Goal: Information Seeking & Learning: Learn about a topic

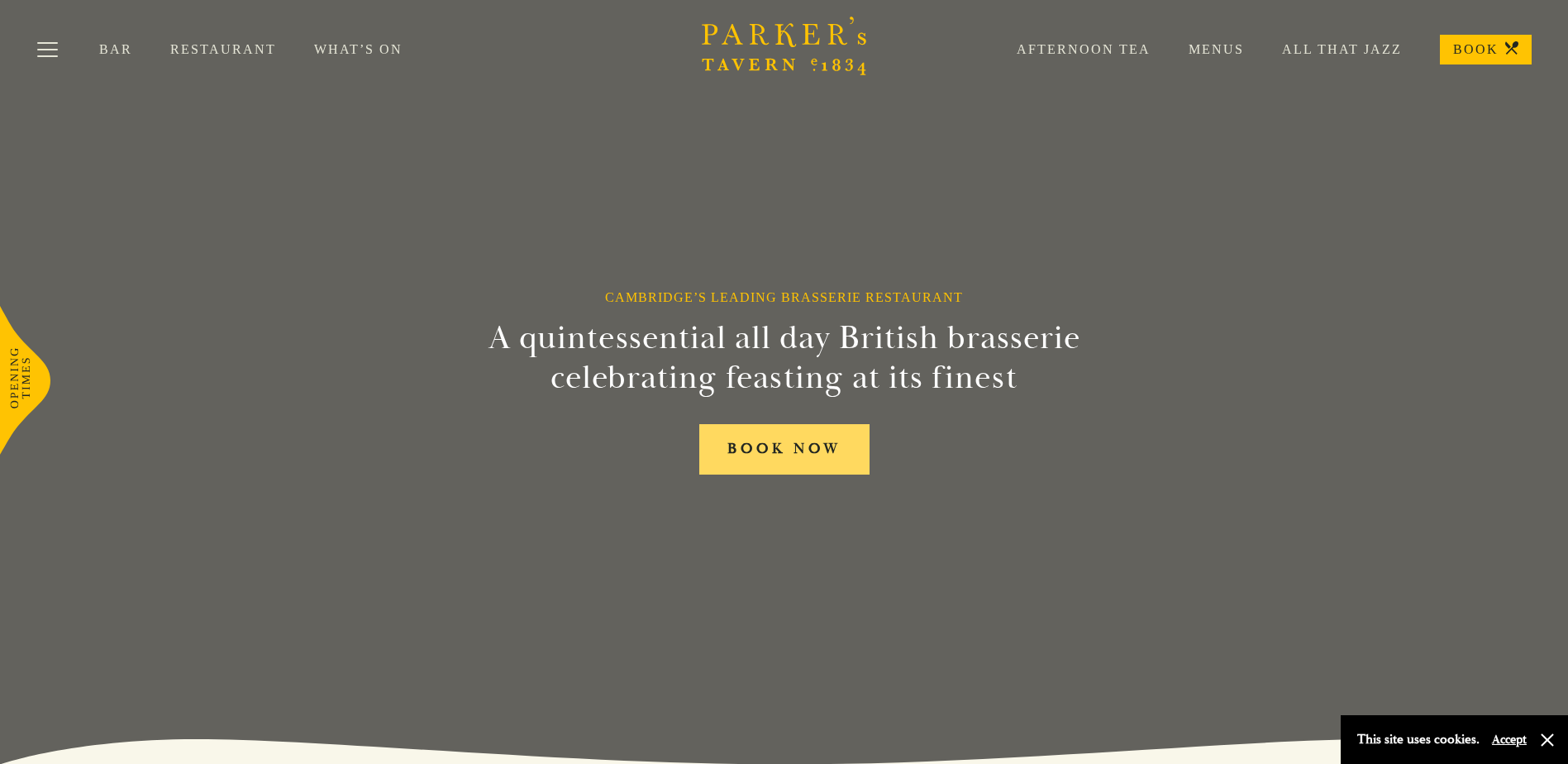
click at [796, 440] on link "BOOK NOW" at bounding box center [784, 449] width 170 height 50
click at [1253, 45] on link "All That Jazz" at bounding box center [1322, 50] width 158 height 17
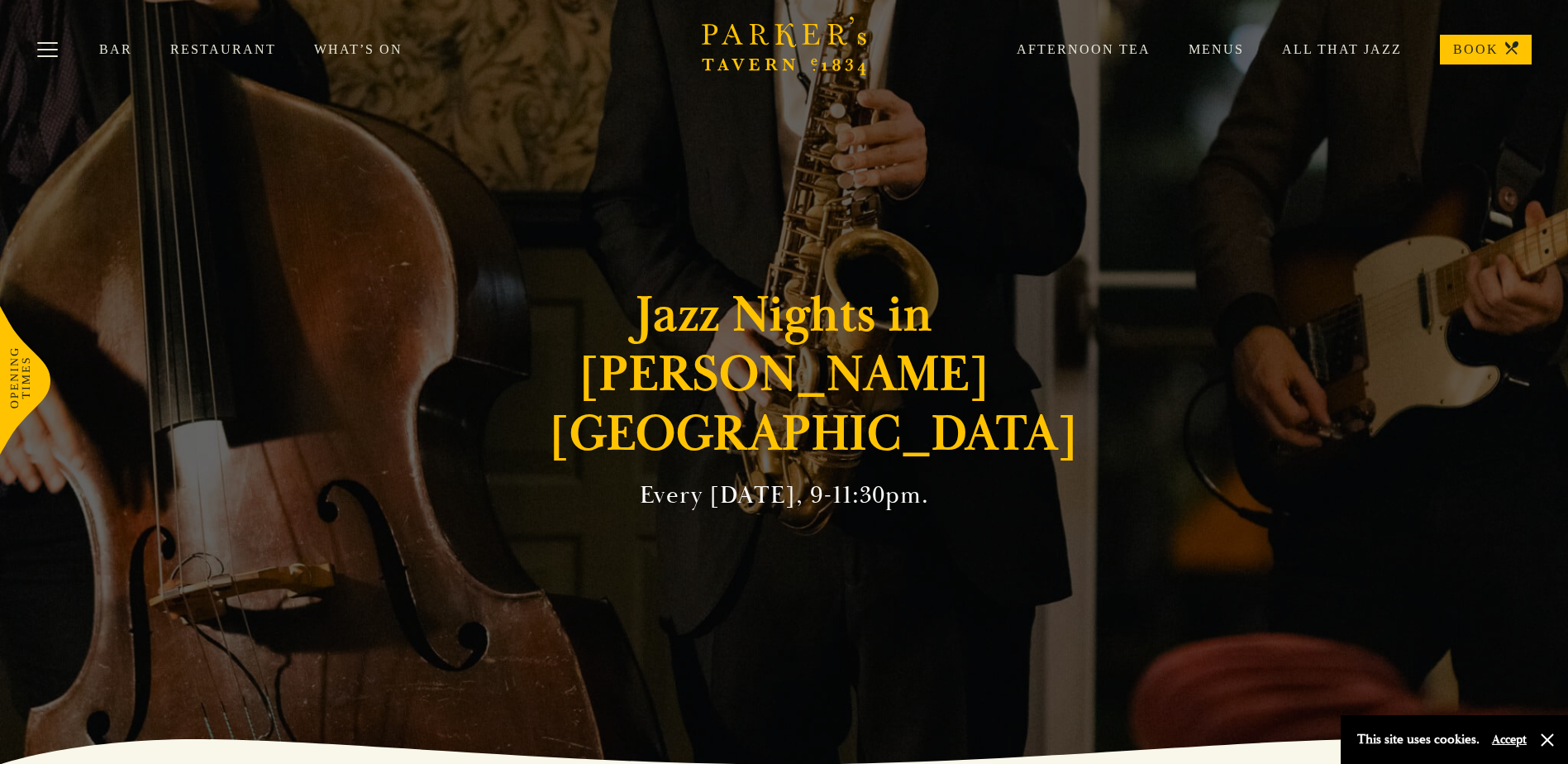
click at [1217, 49] on link "Menus" at bounding box center [1197, 50] width 94 height 17
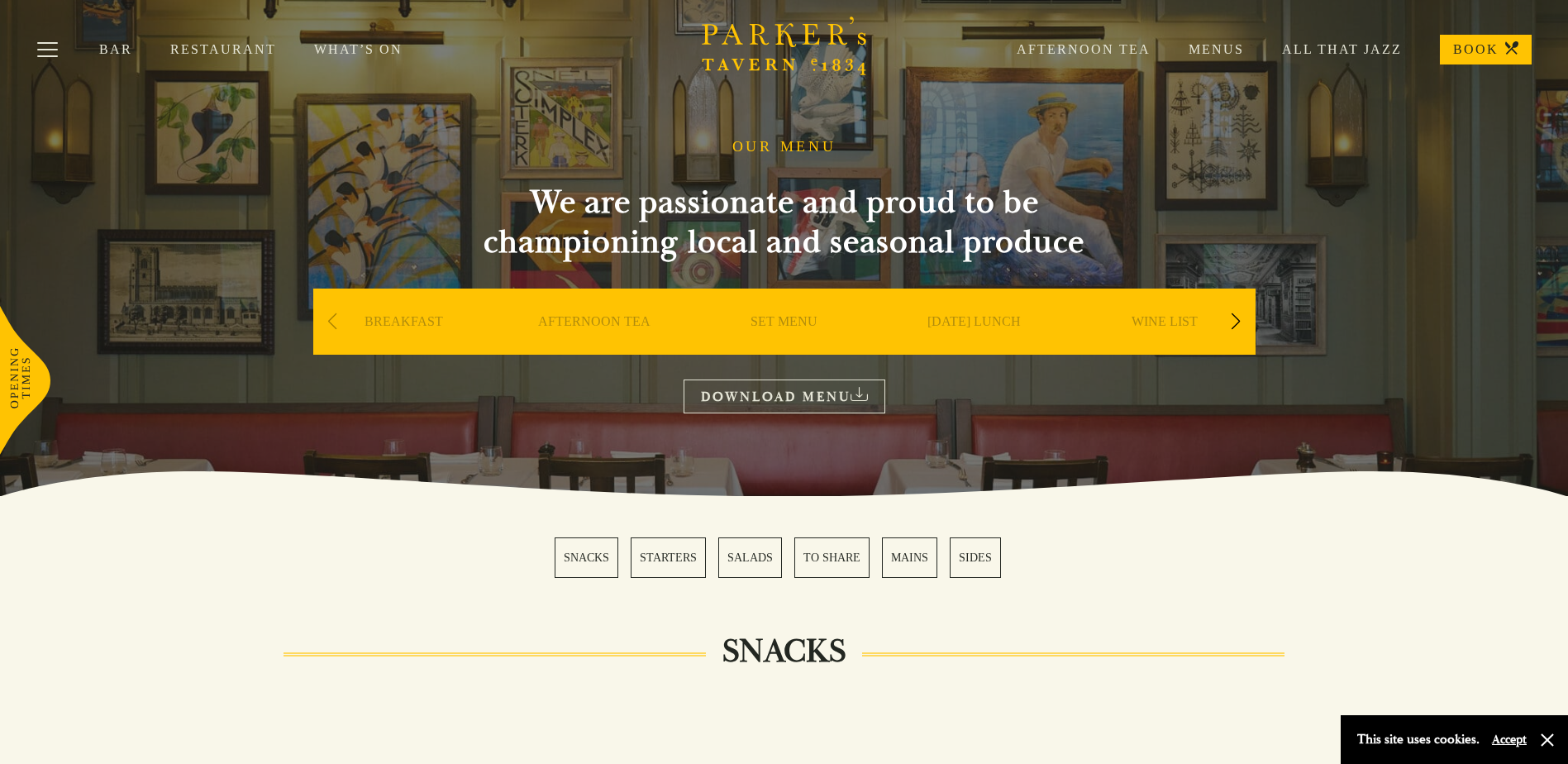
click at [783, 328] on link "SET MENU" at bounding box center [784, 347] width 67 height 66
